Goal: Task Accomplishment & Management: Use online tool/utility

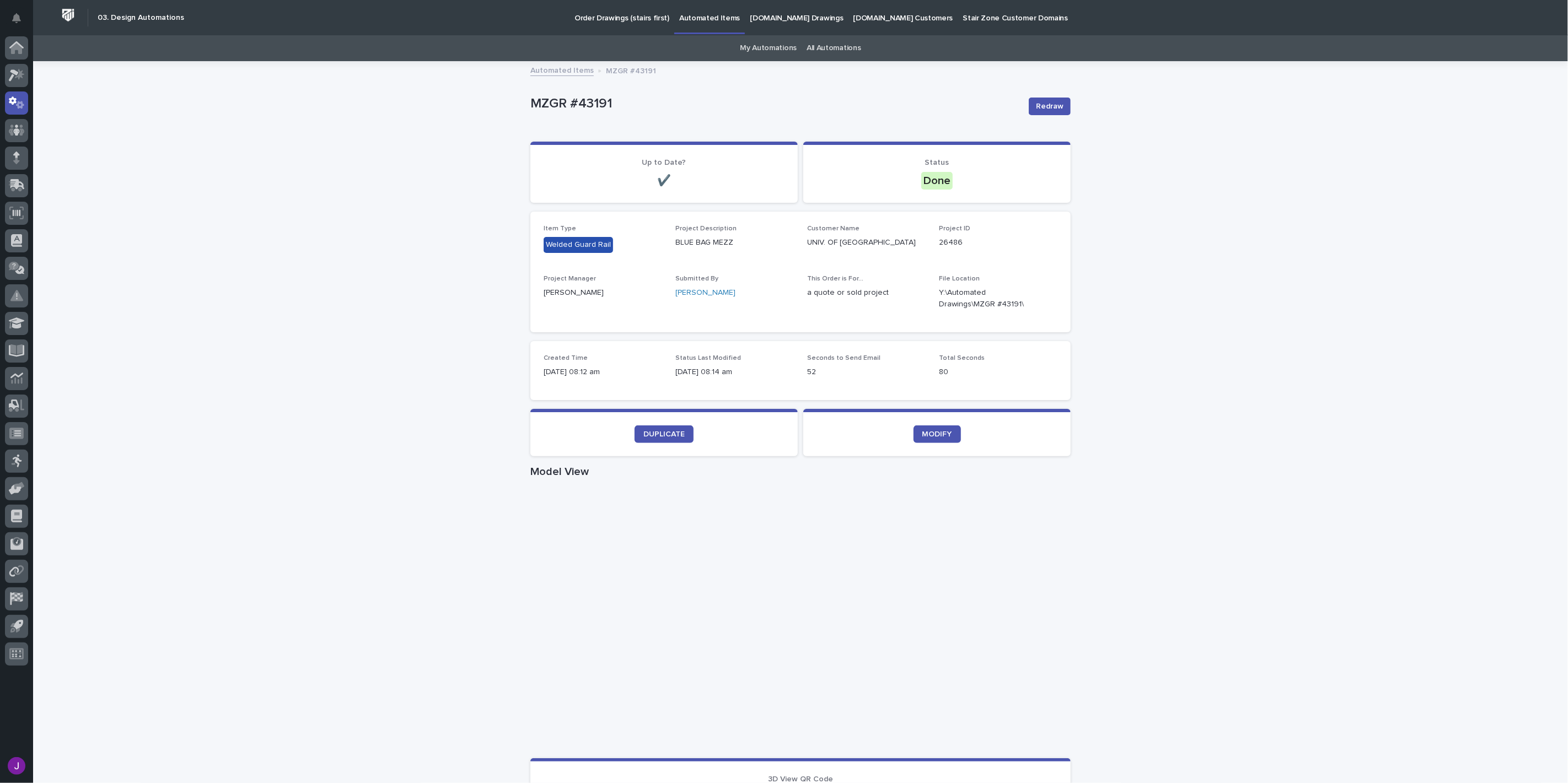
scroll to position [62, 0]
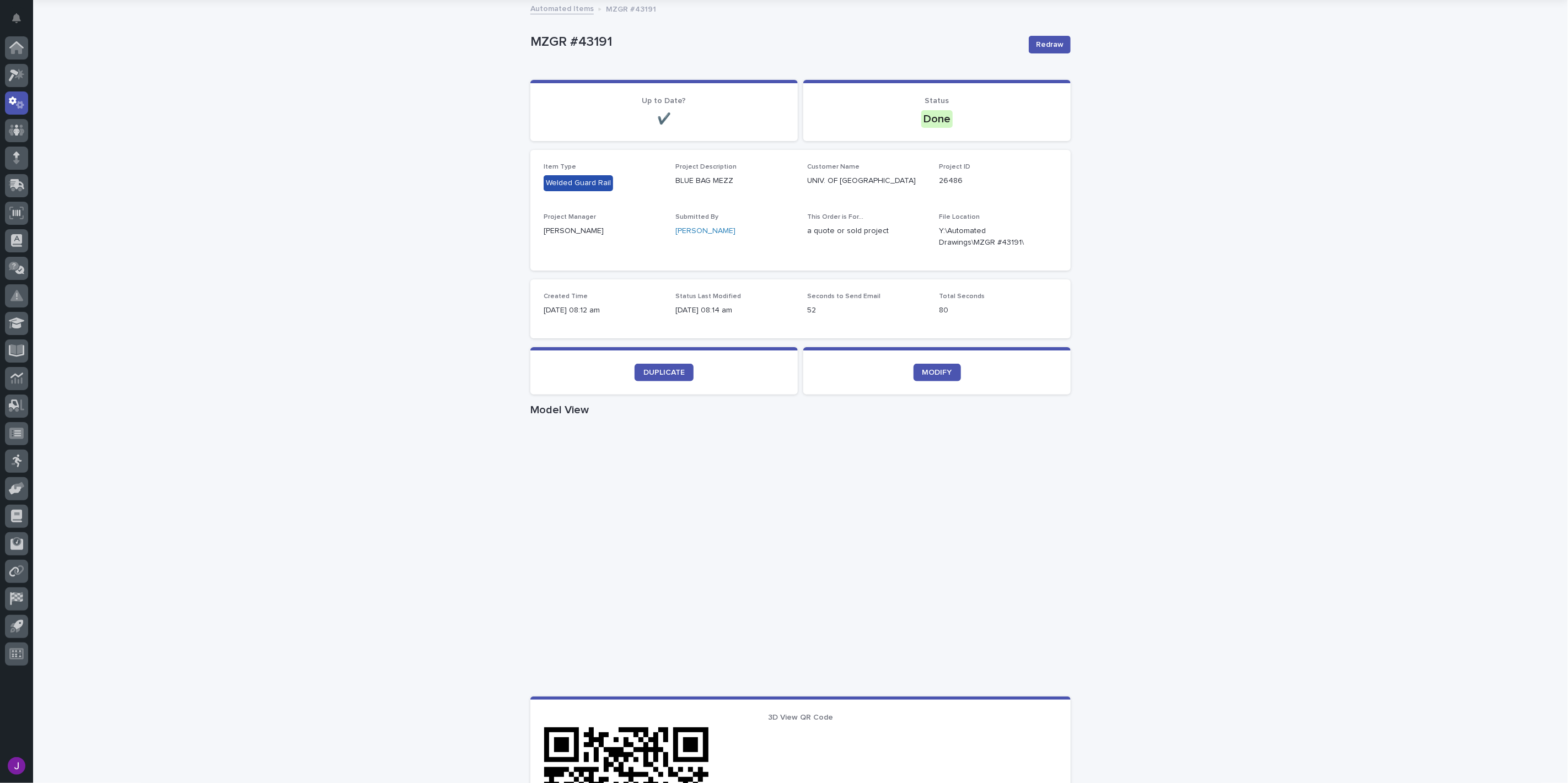
click at [647, 361] on section "DUPLICATE" at bounding box center [664, 371] width 267 height 48
click at [651, 369] on span "DUPLICATE" at bounding box center [664, 373] width 41 height 8
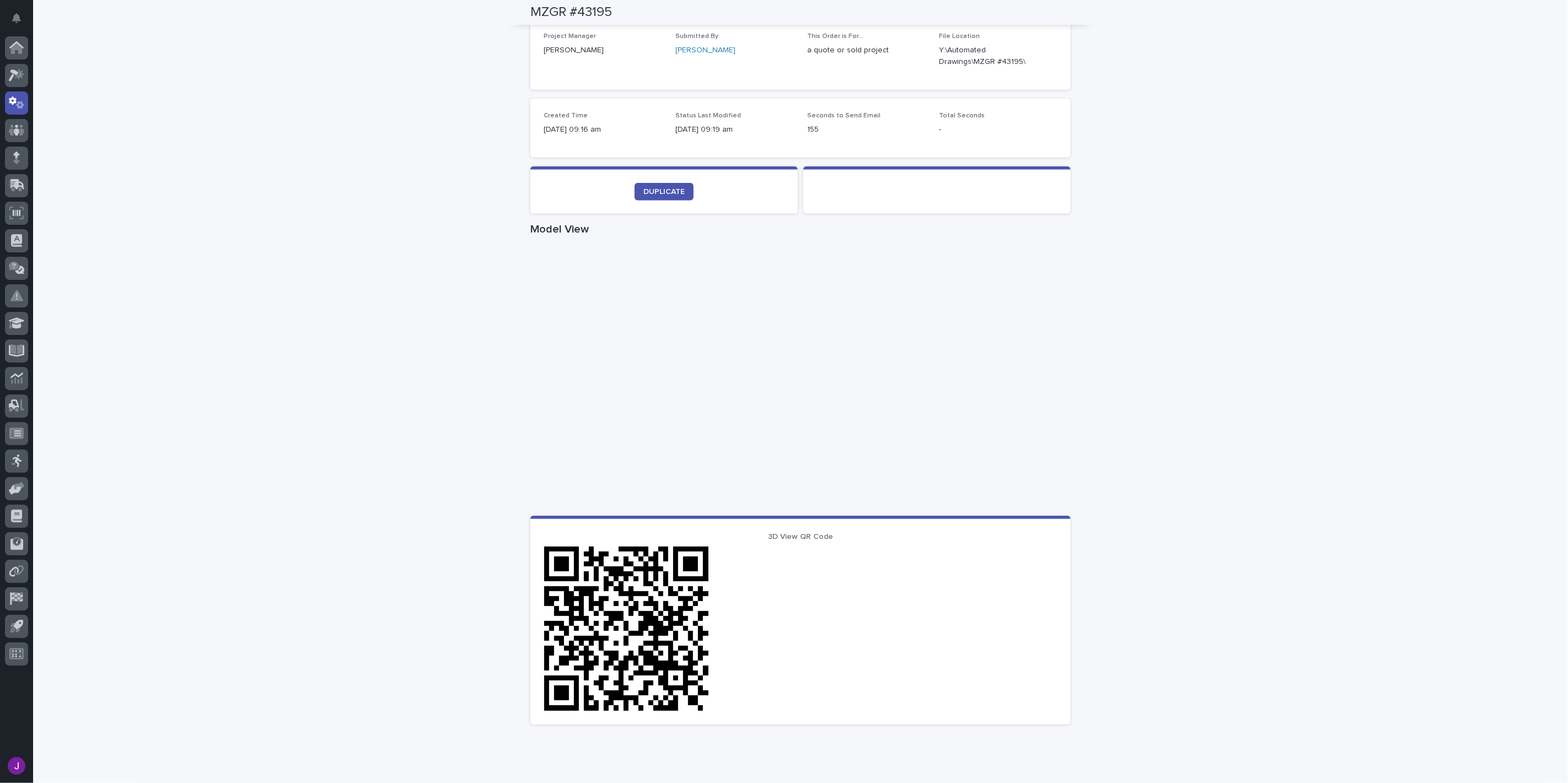
scroll to position [348, 0]
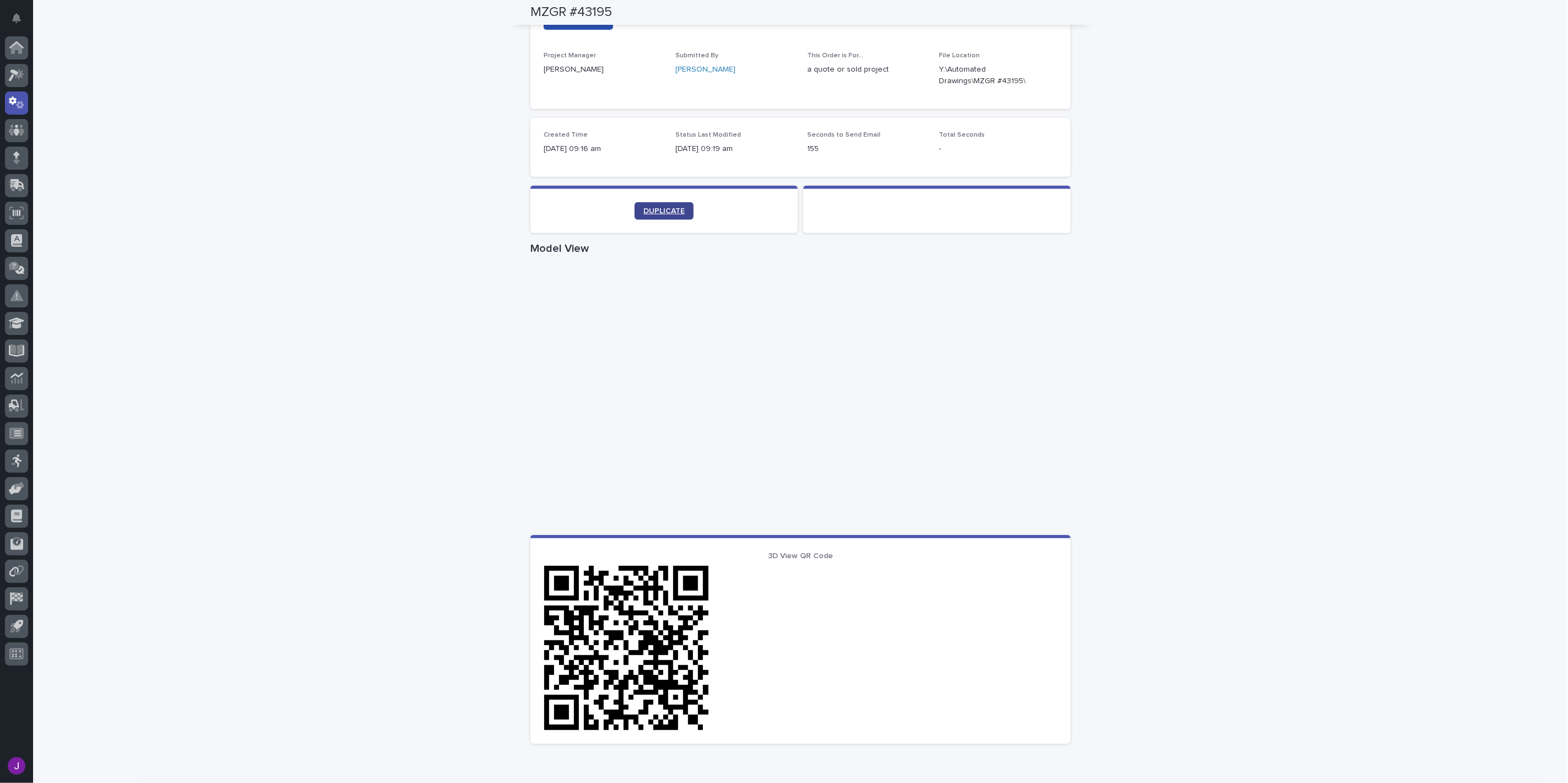
click at [669, 207] on span "DUPLICATE" at bounding box center [664, 211] width 41 height 8
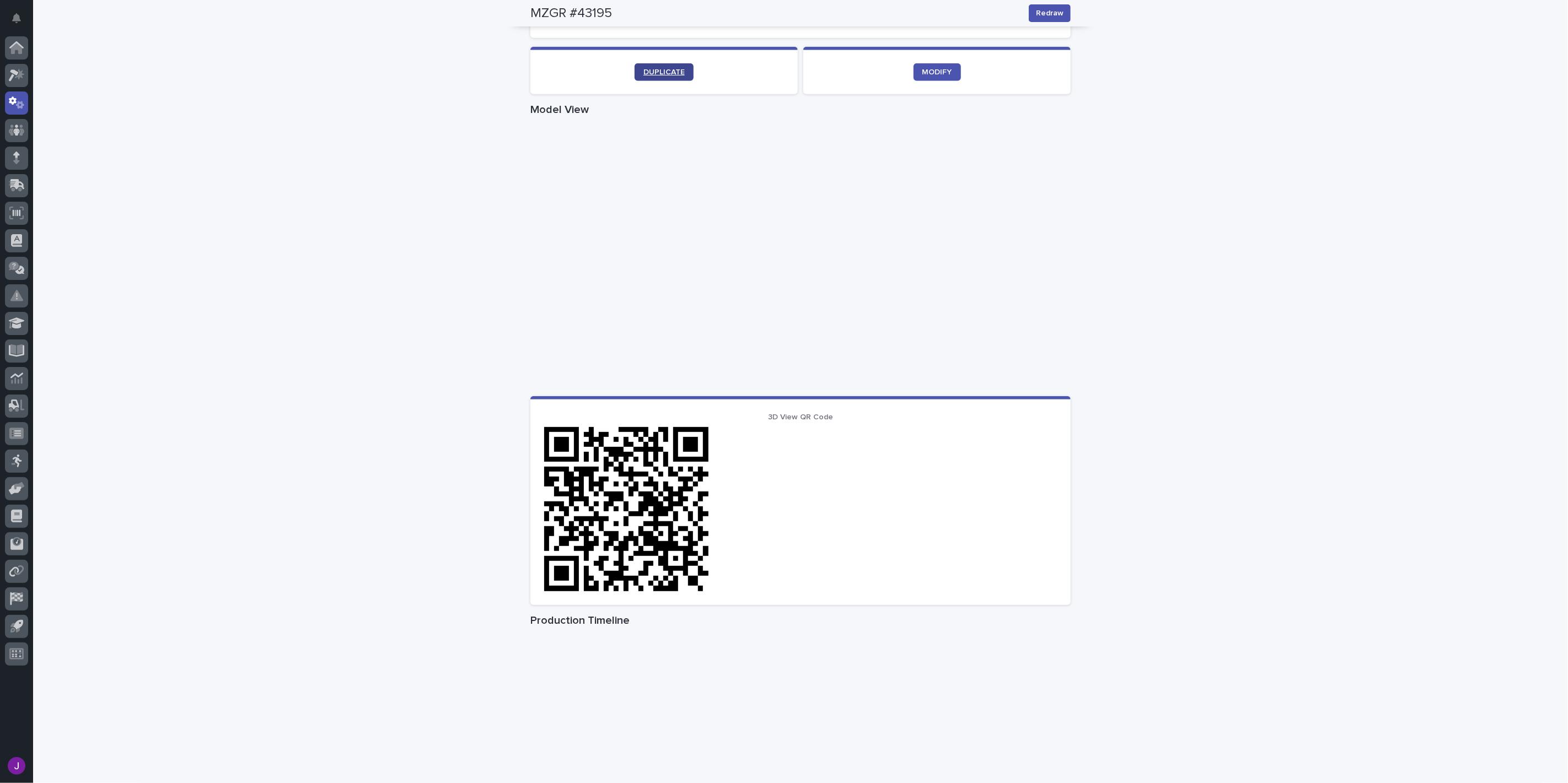
scroll to position [377, 0]
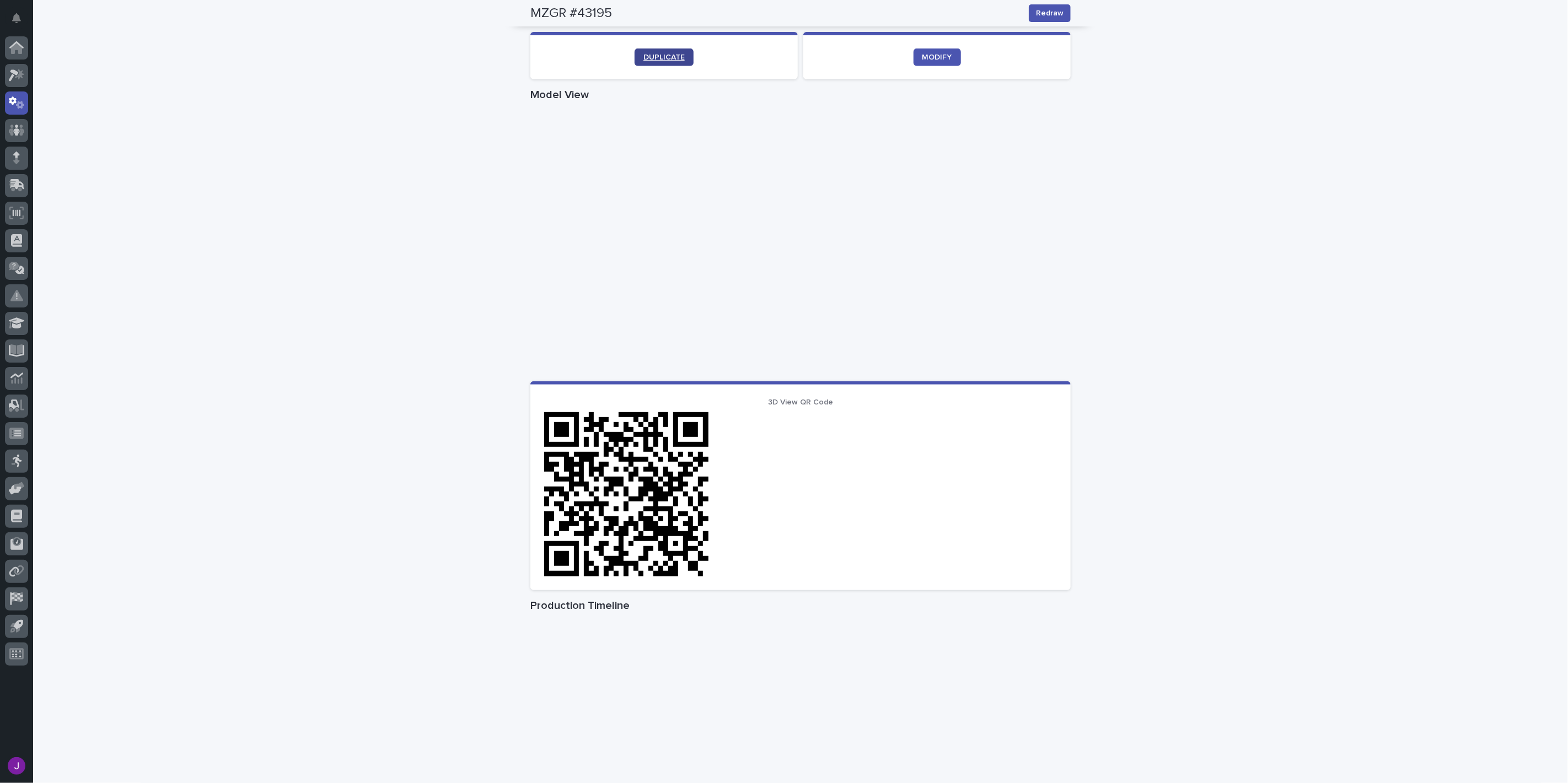
click at [671, 58] on span "DUPLICATE" at bounding box center [664, 57] width 41 height 8
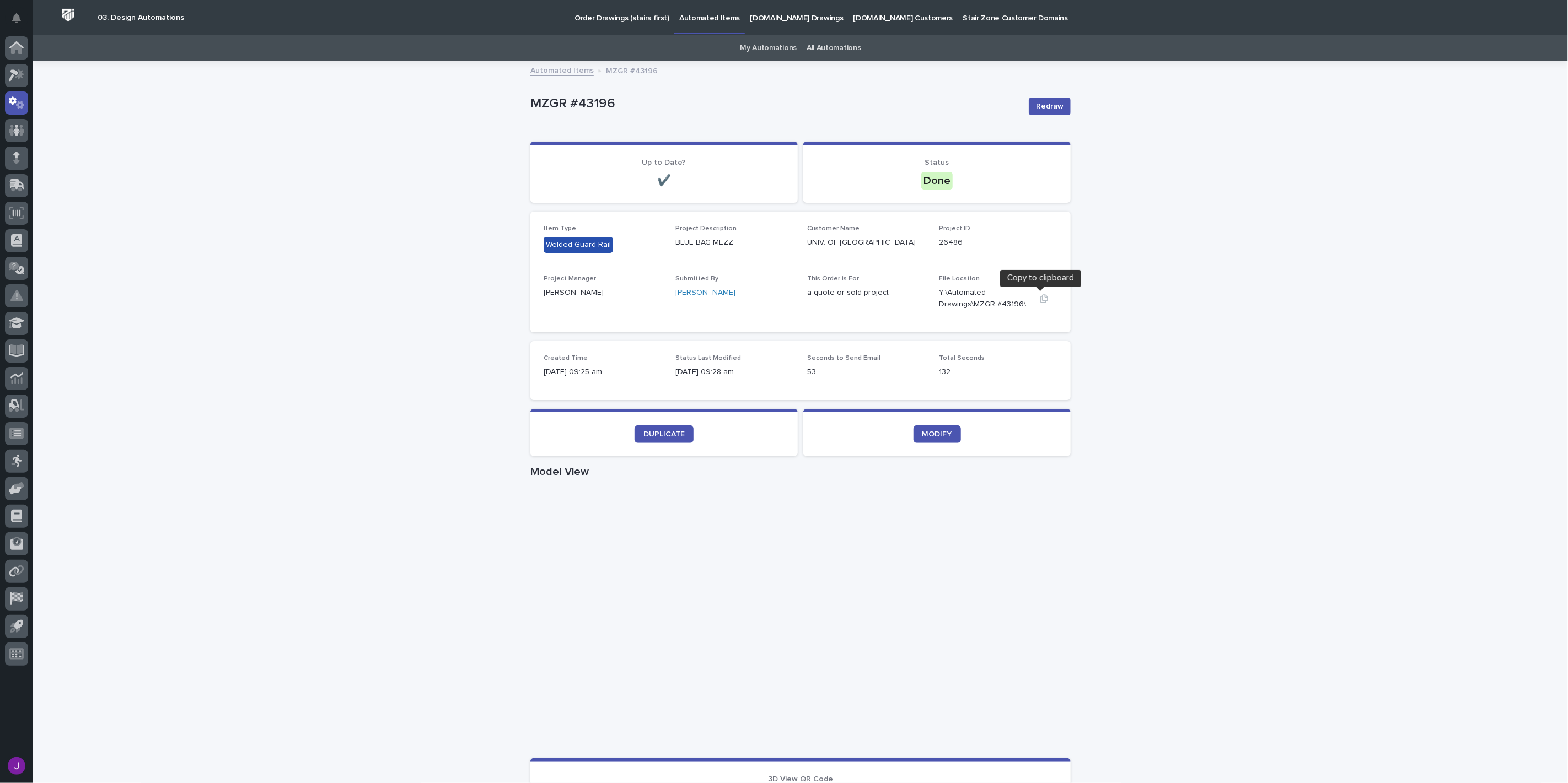
click at [1041, 298] on icon "button" at bounding box center [1043, 299] width 9 height 9
click at [1041, 299] on icon "button" at bounding box center [1044, 299] width 8 height 9
click at [1032, 297] on button "button" at bounding box center [1044, 299] width 27 height 9
click at [12, 13] on icon "Notifications" at bounding box center [16, 18] width 9 height 10
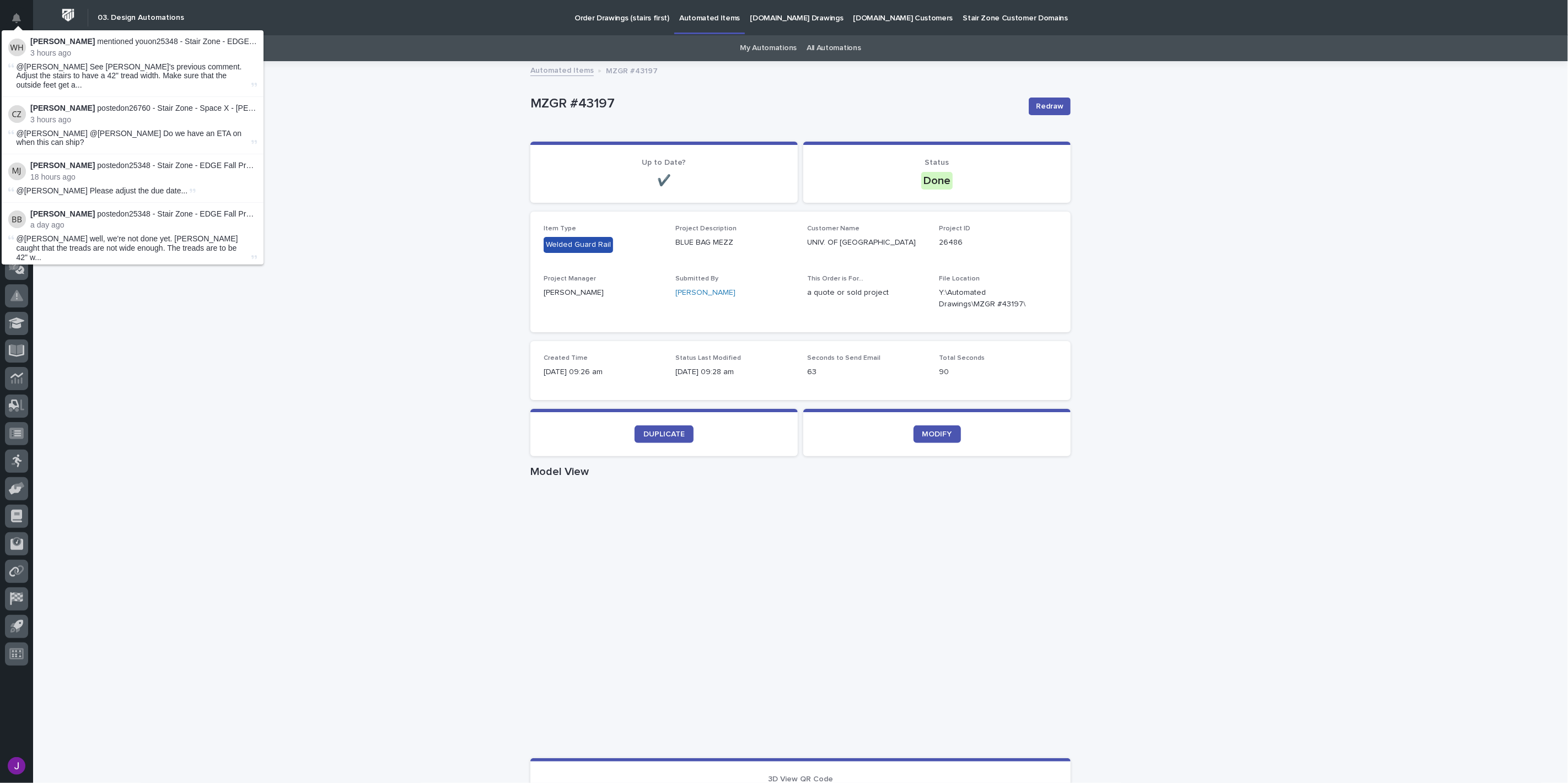
click at [194, 39] on p "Wynne Hochstetler mentioned you on 25348 - Stair Zone - EDGE Fall Protection - …" at bounding box center [144, 42] width 227 height 10
click at [24, 46] on img at bounding box center [17, 47] width 17 height 17
click at [432, 311] on div "Loading... Saving… Loading... Saving… MZGR #43197 Redraw MZGR #43197 Redraw Sor…" at bounding box center [800, 638] width 1535 height 1152
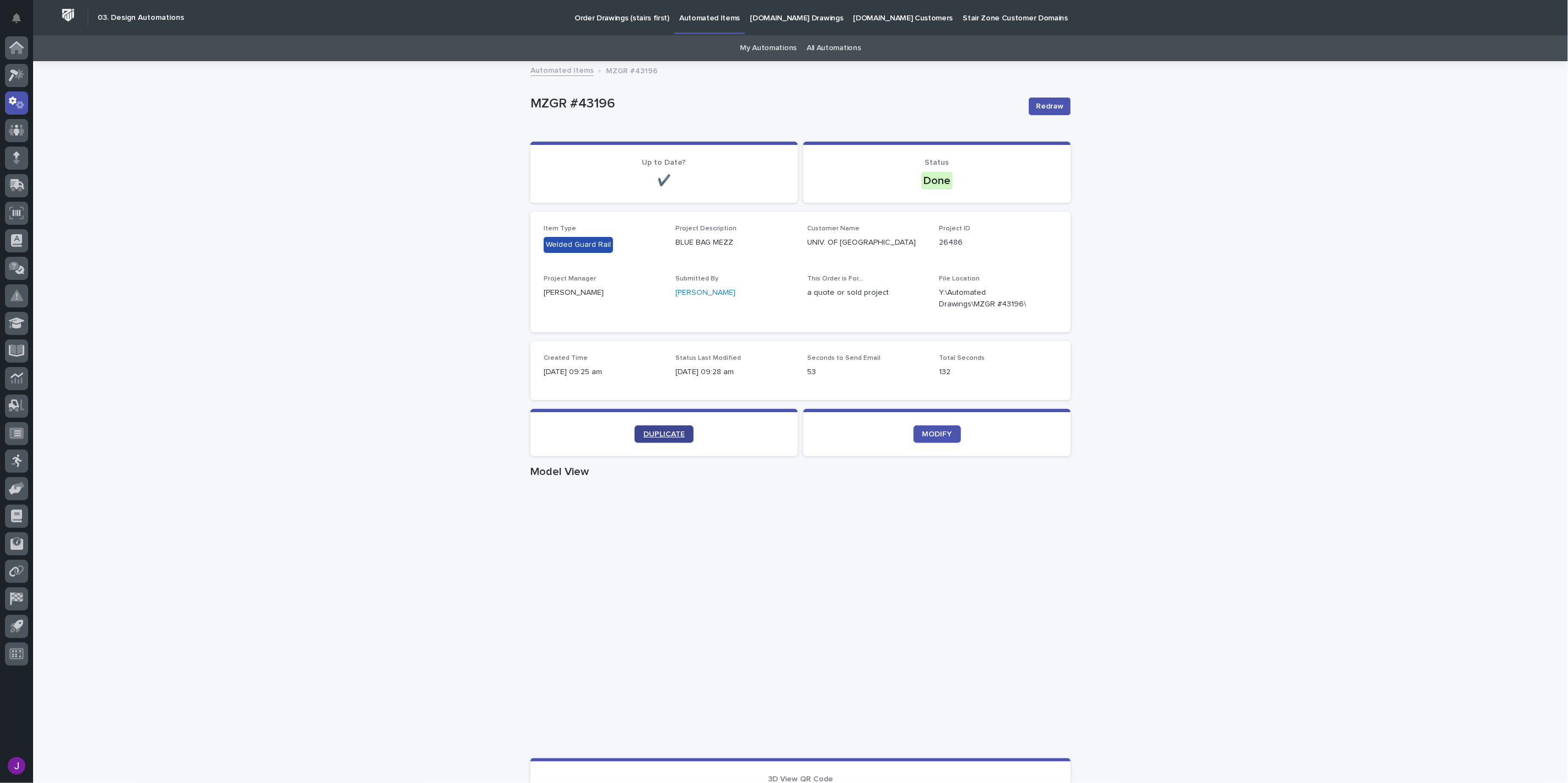
click at [678, 425] on link "DUPLICATE" at bounding box center [664, 434] width 59 height 17
click at [1042, 299] on icon "button" at bounding box center [1043, 299] width 9 height 9
click at [1033, 298] on button "button" at bounding box center [1044, 299] width 27 height 9
